Goal: Complete application form: Complete application form

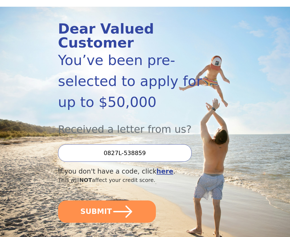
scroll to position [53, 0]
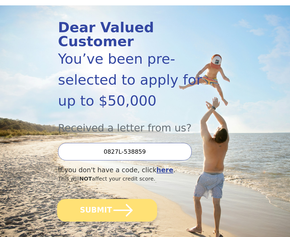
click at [101, 214] on button "SUBMIT" at bounding box center [107, 210] width 100 height 23
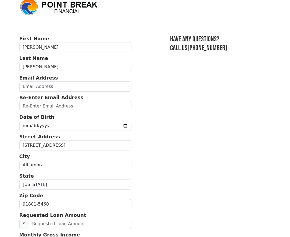
scroll to position [9, 0]
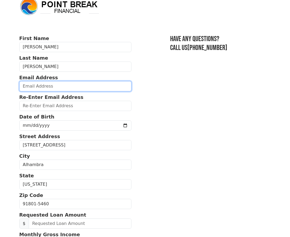
click at [51, 86] on input "email" at bounding box center [75, 86] width 112 height 10
type input "chuongthomas@gmail.com"
type input "(626) 213-4733"
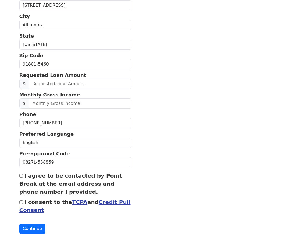
scroll to position [154, 0]
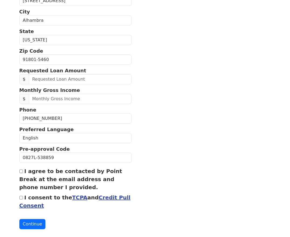
click at [177, 99] on section "First Name Thomas Last Name Chuong Email Address chuongthomas@gmail.com Re-Ente…" at bounding box center [145, 59] width 252 height 339
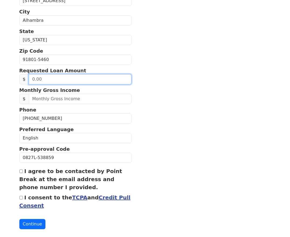
click at [61, 82] on input "text" at bounding box center [80, 79] width 103 height 10
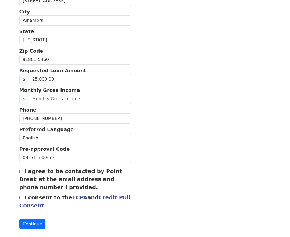
click at [194, 119] on section "First Name Thomas Last Name Chuong Email Address chuongthomas@gmail.com Re-Ente…" at bounding box center [145, 59] width 252 height 339
click at [65, 81] on input "25,000.00" at bounding box center [80, 79] width 103 height 10
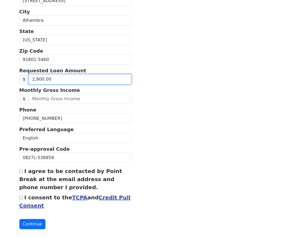
type input "28,000.00"
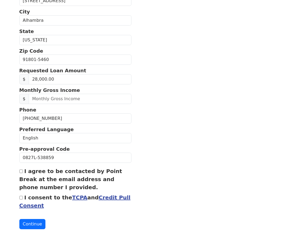
click at [192, 103] on section "First Name Thomas Last Name Chuong Email Address chuongthomas@gmail.com Re-Ente…" at bounding box center [145, 59] width 252 height 339
click at [81, 99] on input "text" at bounding box center [80, 99] width 103 height 10
click at [206, 141] on section "First Name Thomas Last Name Chuong Email Address chuongthomas@gmail.com Re-Ente…" at bounding box center [145, 59] width 252 height 339
click at [74, 100] on input "2,700.00" at bounding box center [80, 99] width 103 height 10
click at [75, 100] on input "2,700.00" at bounding box center [80, 99] width 103 height 10
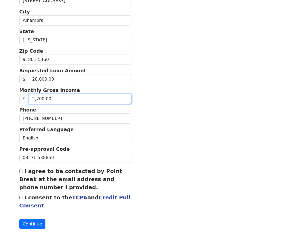
click at [75, 100] on input "2,700.00" at bounding box center [80, 99] width 103 height 10
type input "5,500.00"
click at [254, 176] on section "First Name Thomas Last Name Chuong Email Address chuongthomas@gmail.com Re-Ente…" at bounding box center [145, 59] width 252 height 339
click at [21, 170] on input "I agree to be contacted by Point Break at the email address and phone number I …" at bounding box center [20, 171] width 3 height 3
checkbox input "true"
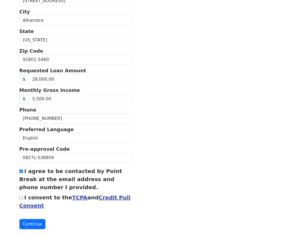
click at [30, 226] on button "Continue" at bounding box center [32, 224] width 26 height 10
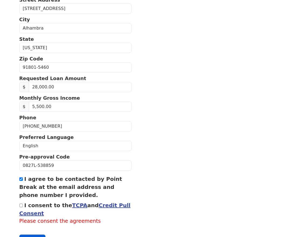
scroll to position [162, 0]
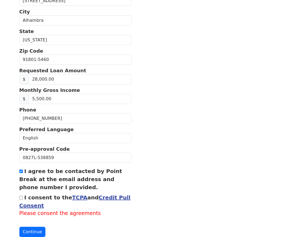
click at [21, 198] on input "I consent to the TCPA and Credit Pull Consent" at bounding box center [20, 197] width 3 height 3
checkbox input "true"
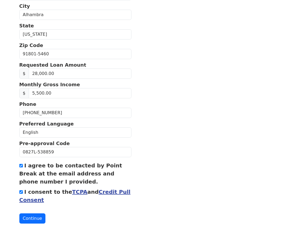
scroll to position [168, 0]
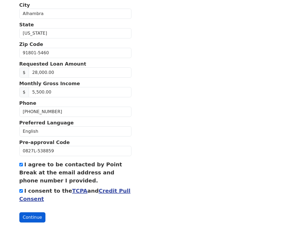
click at [30, 219] on button "Continue" at bounding box center [32, 218] width 26 height 10
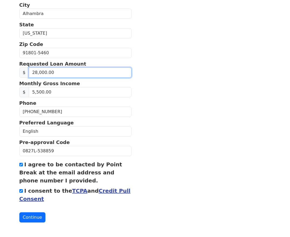
click at [50, 75] on input "28,000.00" at bounding box center [80, 73] width 103 height 10
click at [36, 73] on input "28,000.00" at bounding box center [80, 73] width 103 height 10
type input "21,000.00"
click at [197, 114] on section "First Name Thomas Last Name Chuong Email Address chuongthomas@gmail.com Re-Ente…" at bounding box center [145, 49] width 252 height 347
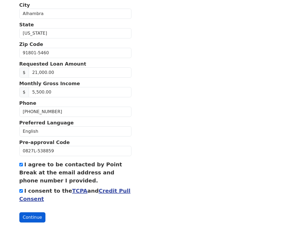
click at [30, 218] on button "Continue" at bounding box center [32, 218] width 26 height 10
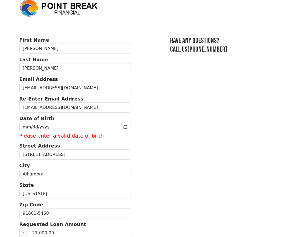
scroll to position [0, 0]
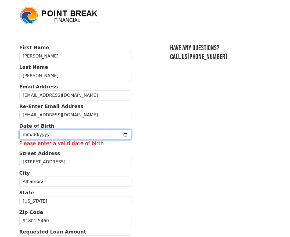
click at [54, 132] on input "date" at bounding box center [75, 135] width 112 height 10
type input "1999-07-07"
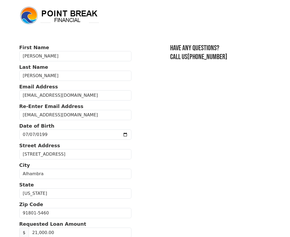
click at [248, 152] on section "First Name Thomas Last Name Chuong Email Address chuongthomas@gmail.com Re-Ente…" at bounding box center [145, 213] width 252 height 339
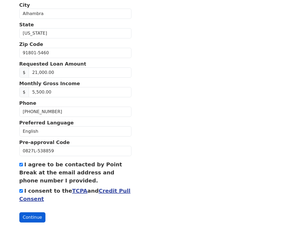
click at [30, 216] on button "Continue" at bounding box center [32, 218] width 26 height 10
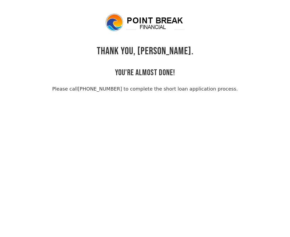
click at [94, 90] on link "[PHONE_NUMBER] to complete the short loan application process." at bounding box center [158, 89] width 160 height 6
